Goal: Task Accomplishment & Management: Use online tool/utility

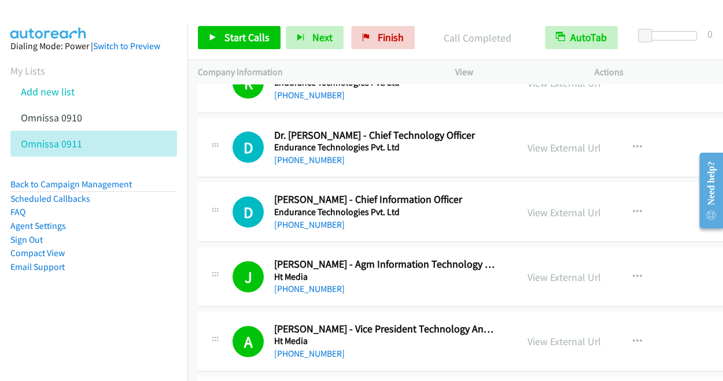
click at [113, 19] on div at bounding box center [356, 22] width 712 height 45
click at [243, 40] on span "Start Calls" at bounding box center [246, 37] width 45 height 13
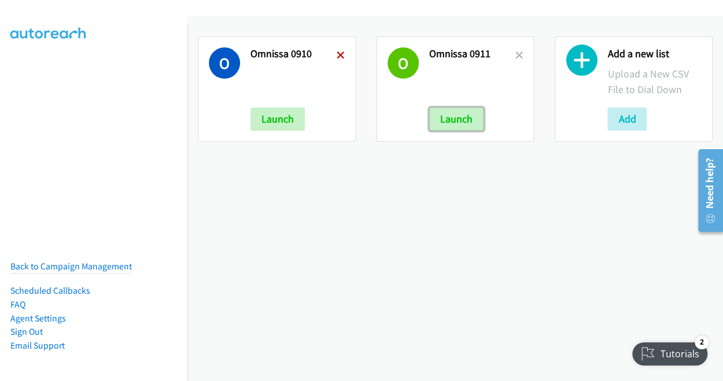
drag, startPoint x: 442, startPoint y: 127, endPoint x: 341, endPoint y: 55, distance: 124.0
click at [341, 55] on div "O Omnissa 0910 Launch O Omnissa 0911 Launch Add a new list Upload a New CSV Fil…" at bounding box center [454, 89] width 535 height 126
click at [341, 55] on icon at bounding box center [341, 56] width 8 height 8
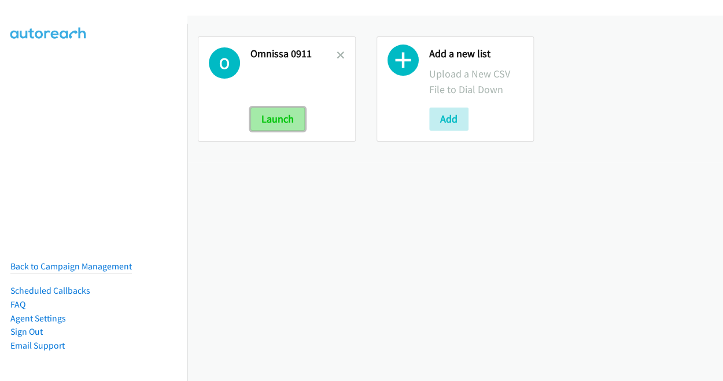
click at [298, 117] on button "Launch" at bounding box center [277, 119] width 54 height 23
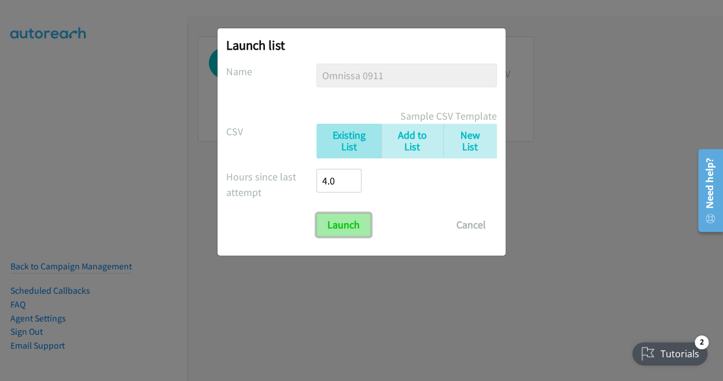
click at [333, 227] on input "Launch" at bounding box center [343, 224] width 54 height 23
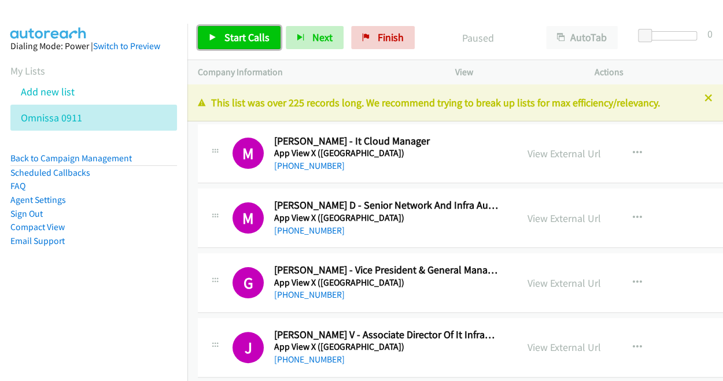
click at [220, 35] on link "Start Calls" at bounding box center [239, 37] width 83 height 23
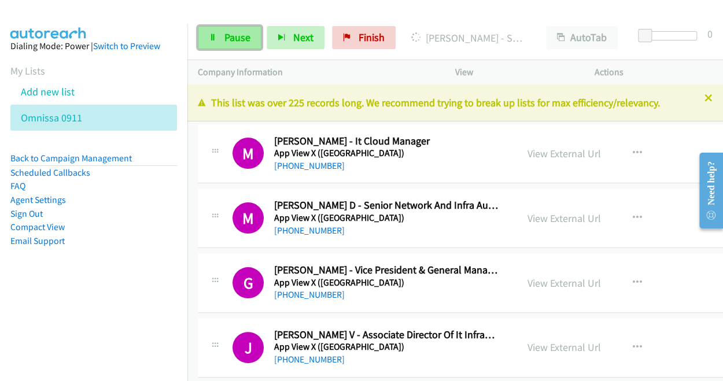
click at [238, 41] on span "Pause" at bounding box center [237, 37] width 26 height 13
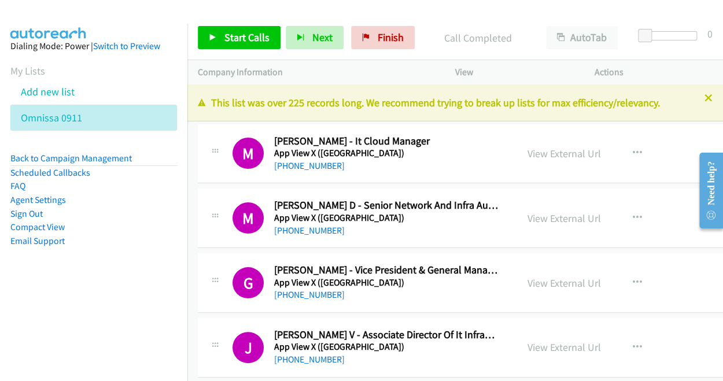
click at [117, 17] on div at bounding box center [356, 22] width 712 height 45
click at [239, 39] on span "Start Calls" at bounding box center [246, 37] width 45 height 13
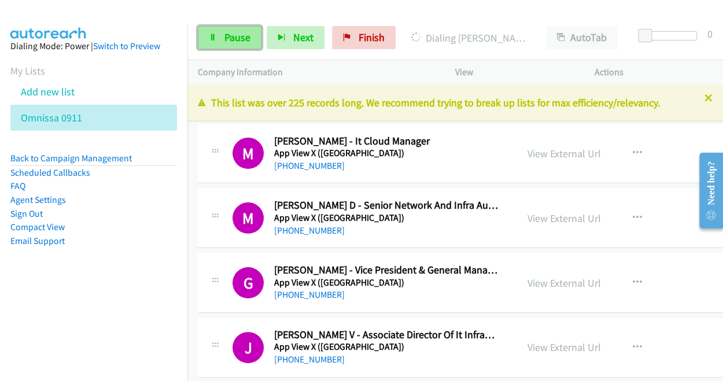
click at [234, 40] on span "Pause" at bounding box center [237, 37] width 26 height 13
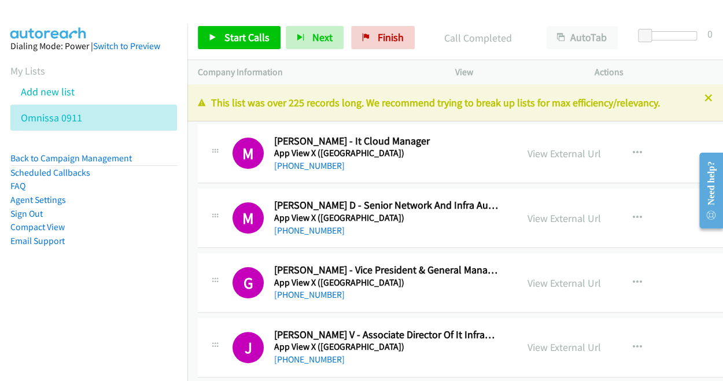
click at [126, 14] on div at bounding box center [356, 22] width 712 height 45
click at [250, 34] on span "Start Calls" at bounding box center [246, 37] width 45 height 13
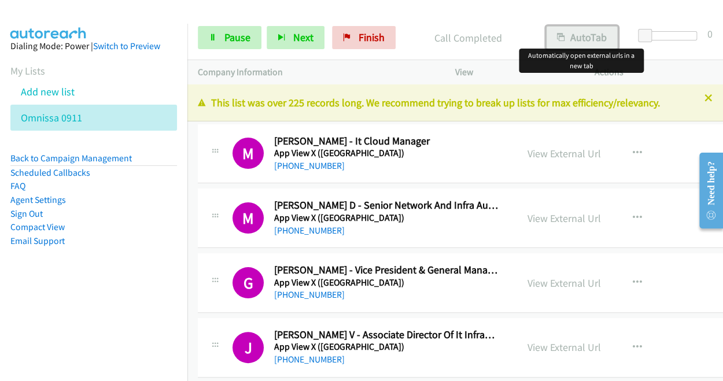
click at [585, 38] on button "AutoTab" at bounding box center [582, 37] width 72 height 23
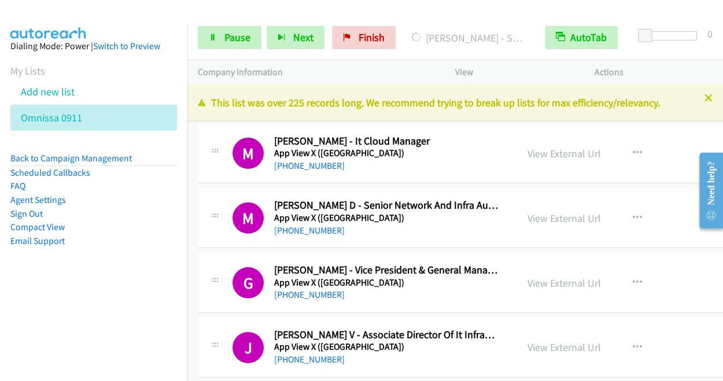
click at [130, 13] on div at bounding box center [356, 22] width 712 height 45
click at [242, 42] on span "Pause" at bounding box center [237, 37] width 26 height 13
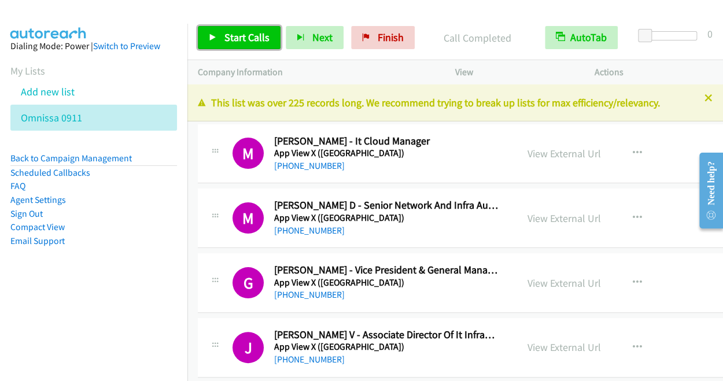
click at [238, 36] on span "Start Calls" at bounding box center [246, 37] width 45 height 13
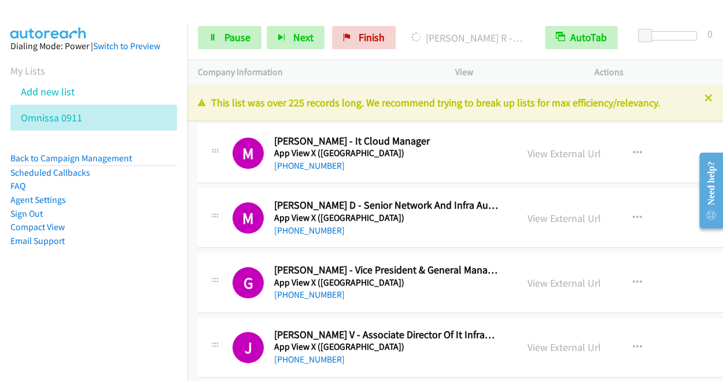
click at [147, 18] on div at bounding box center [356, 22] width 712 height 45
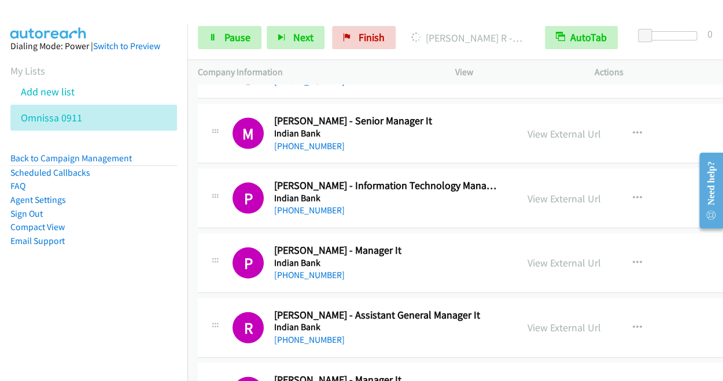
scroll to position [2828, 0]
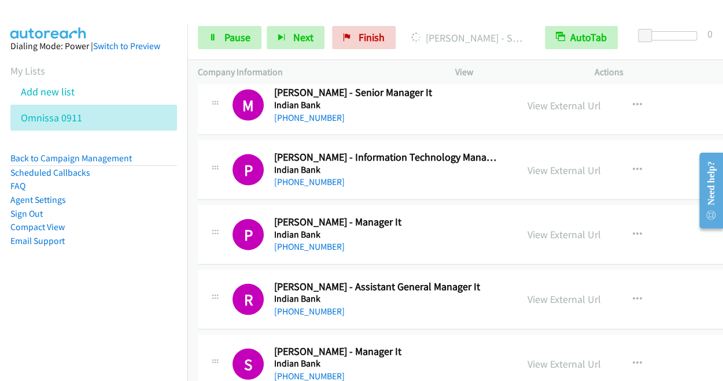
click at [142, 15] on div at bounding box center [356, 22] width 712 height 45
click at [230, 27] on link "Pause" at bounding box center [230, 37] width 64 height 23
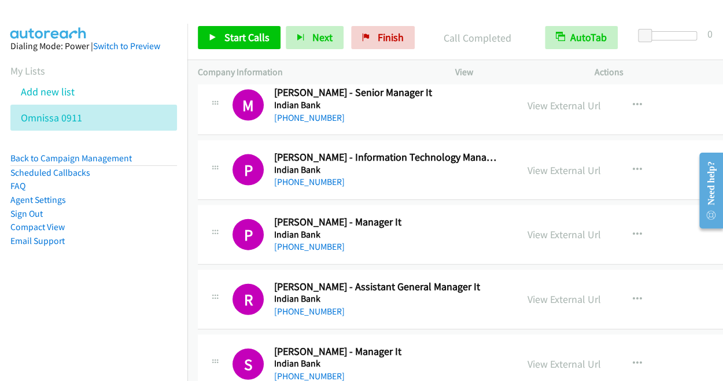
click at [147, 12] on div at bounding box center [356, 22] width 712 height 45
click at [237, 33] on span "Start Calls" at bounding box center [246, 37] width 45 height 13
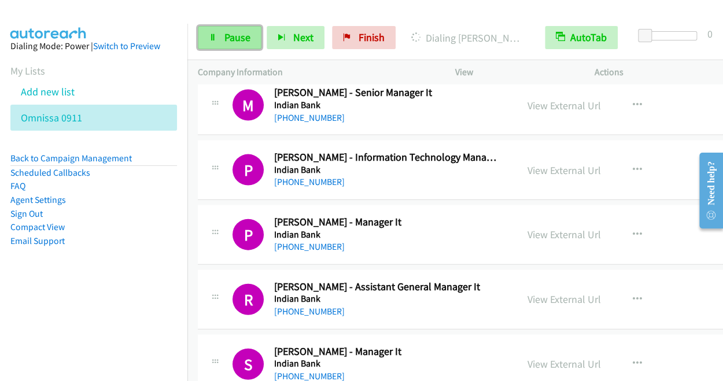
click at [242, 36] on span "Pause" at bounding box center [237, 37] width 26 height 13
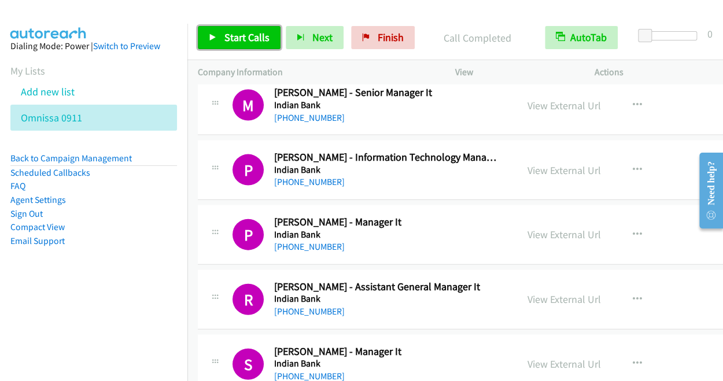
click at [245, 39] on span "Start Calls" at bounding box center [246, 37] width 45 height 13
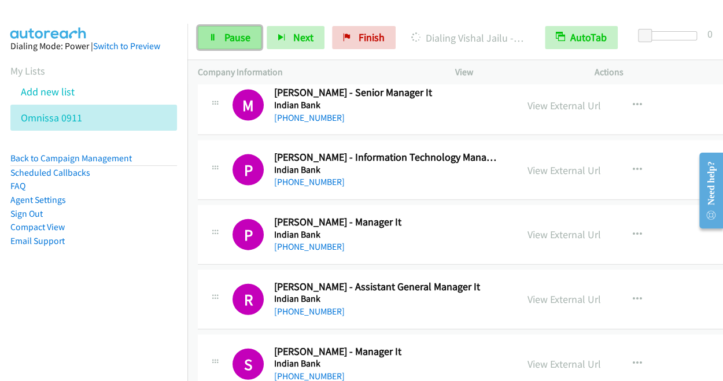
click at [219, 36] on link "Pause" at bounding box center [230, 37] width 64 height 23
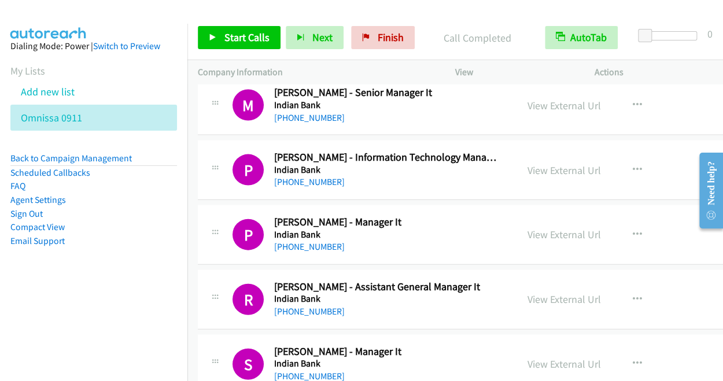
click at [131, 19] on div at bounding box center [356, 22] width 712 height 45
click at [239, 39] on span "Start Calls" at bounding box center [246, 37] width 45 height 13
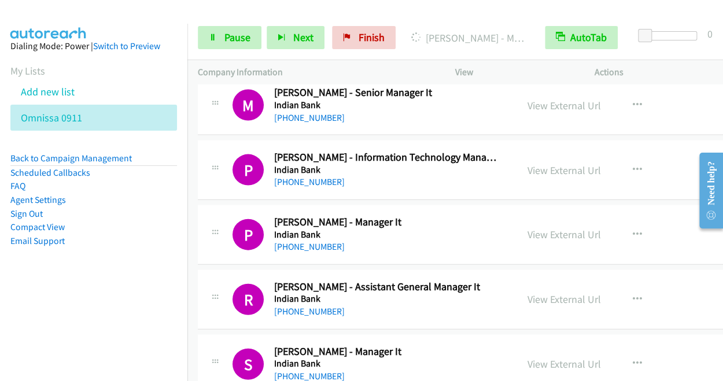
click at [138, 22] on div at bounding box center [356, 22] width 712 height 45
click at [230, 42] on span "Pause" at bounding box center [237, 37] width 26 height 13
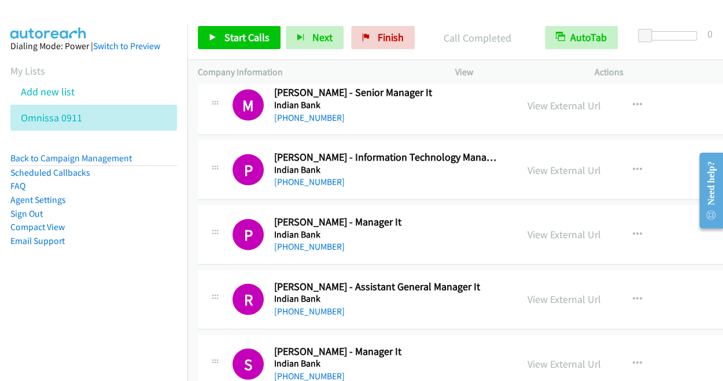
click at [122, 18] on div at bounding box center [356, 22] width 712 height 45
click at [237, 31] on span "Start Calls" at bounding box center [246, 37] width 45 height 13
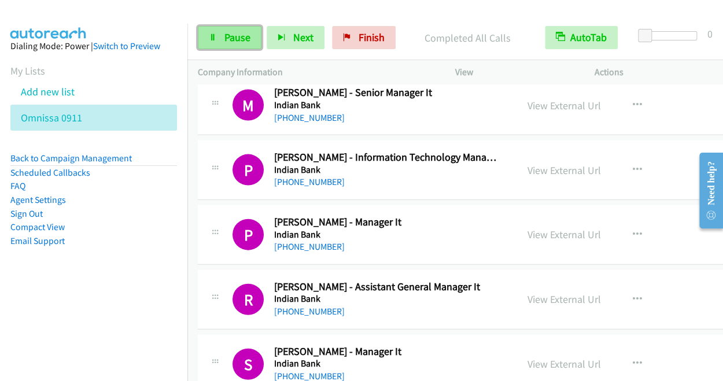
click at [241, 35] on span "Pause" at bounding box center [237, 37] width 26 height 13
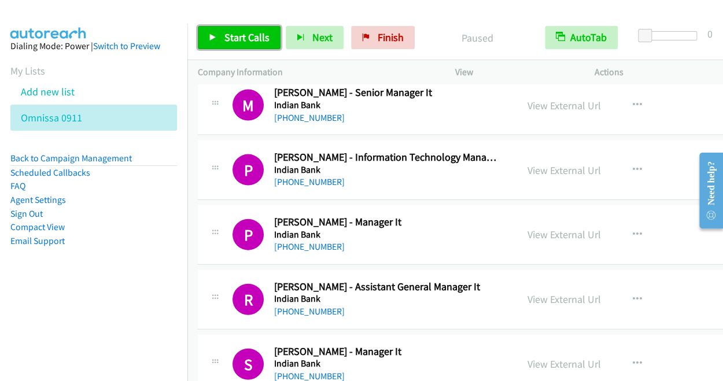
click at [241, 35] on span "Start Calls" at bounding box center [246, 37] width 45 height 13
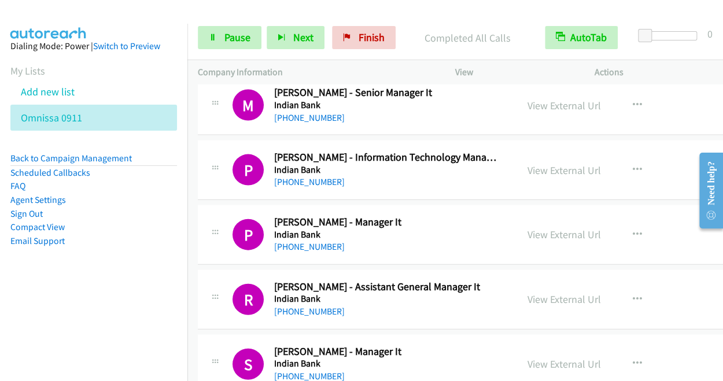
drag, startPoint x: 718, startPoint y: 144, endPoint x: 725, endPoint y: 219, distance: 74.9
click at [722, 219] on html "Need help? Resource Center AutoReach Help Help Get the help you need from our k…" at bounding box center [706, 190] width 33 height 92
drag, startPoint x: 716, startPoint y: 146, endPoint x: 1407, endPoint y: 261, distance: 700.0
click at [718, 144] on html "Need help? Resource Center AutoReach Help Help Get the help you need from our k…" at bounding box center [706, 190] width 33 height 92
drag, startPoint x: 710, startPoint y: 160, endPoint x: 1382, endPoint y: 232, distance: 676.4
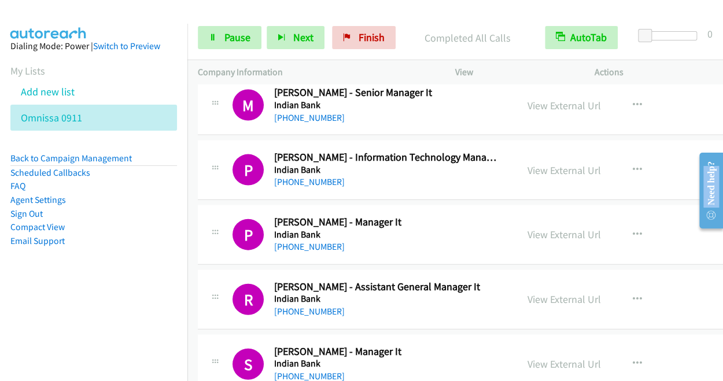
click at [693, 144] on html "Need help? Resource Center AutoReach Help Help Get the help you need from our k…" at bounding box center [706, 190] width 33 height 92
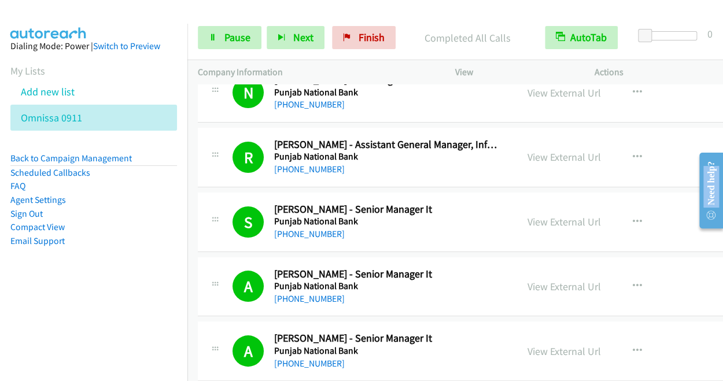
scroll to position [12801, 0]
